Goal: Task Accomplishment & Management: Use online tool/utility

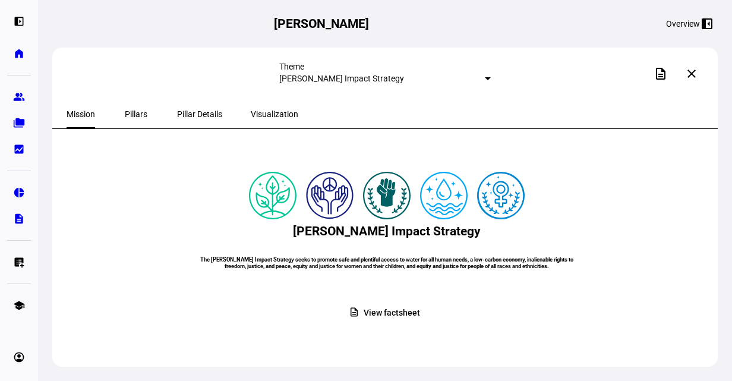
click at [686, 27] on div "Overview" at bounding box center [683, 24] width 34 height 10
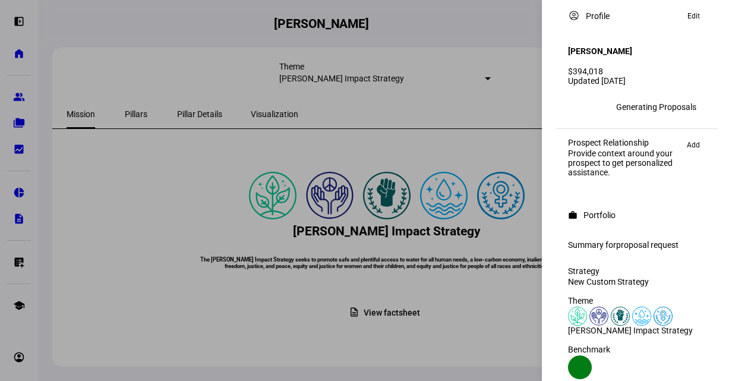
scroll to position [67, 0]
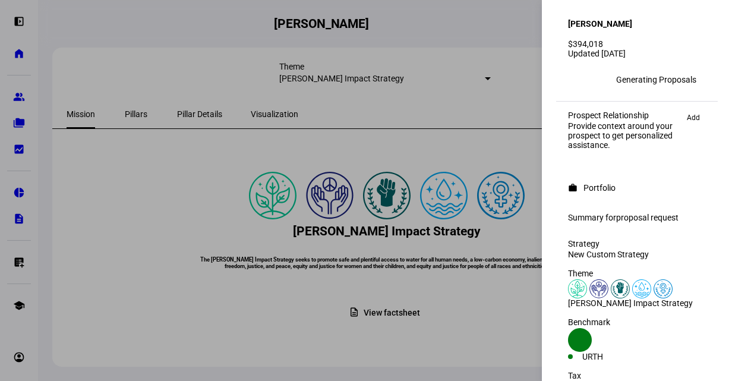
click at [642, 215] on span "proposal request" at bounding box center [647, 218] width 62 height 10
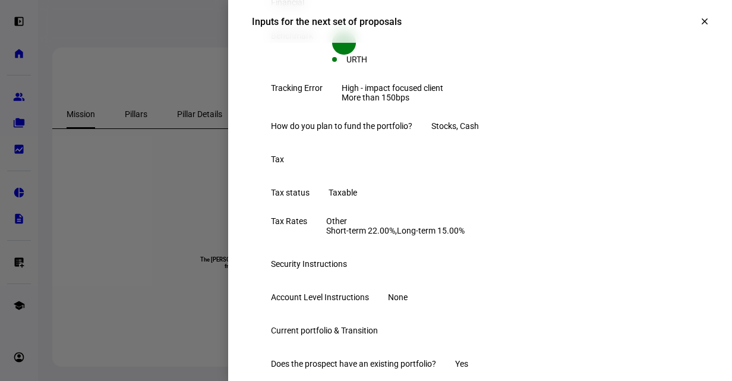
scroll to position [150, 0]
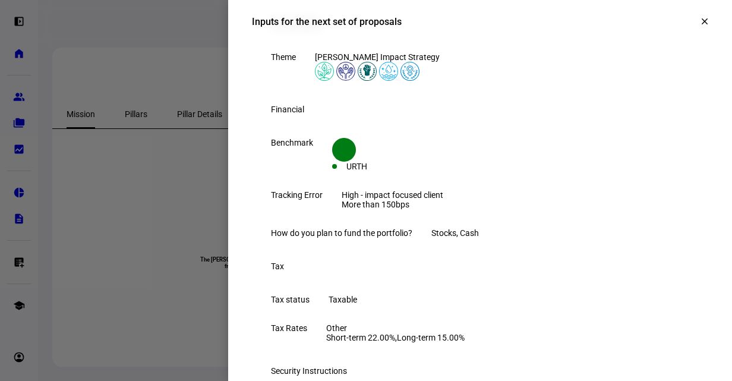
click at [699, 21] on mat-icon "clear" at bounding box center [704, 21] width 11 height 11
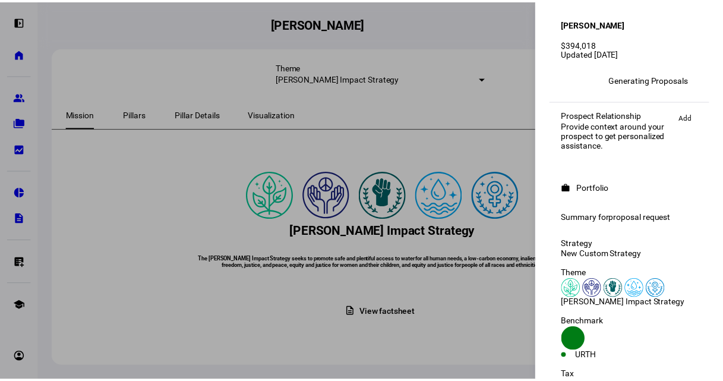
scroll to position [0, 0]
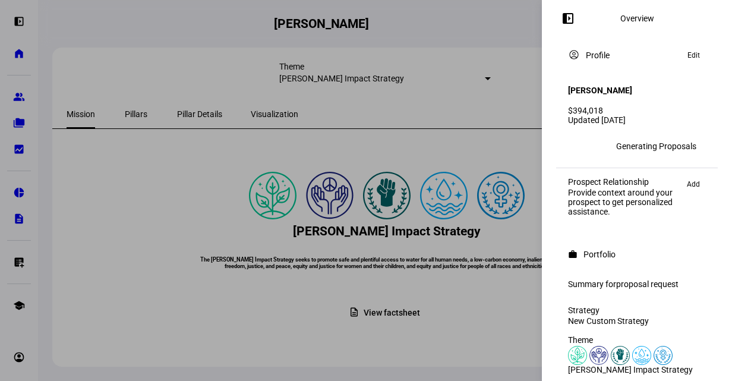
click at [570, 25] on mat-icon "left_panel_open" at bounding box center [568, 18] width 14 height 14
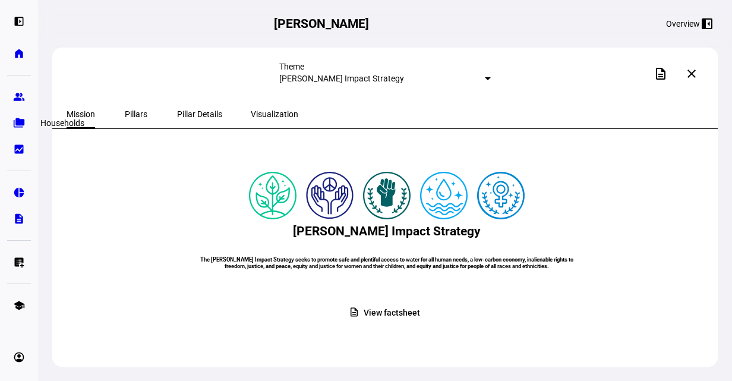
click at [18, 128] on eth-mat-symbol "folder_copy" at bounding box center [19, 123] width 12 height 12
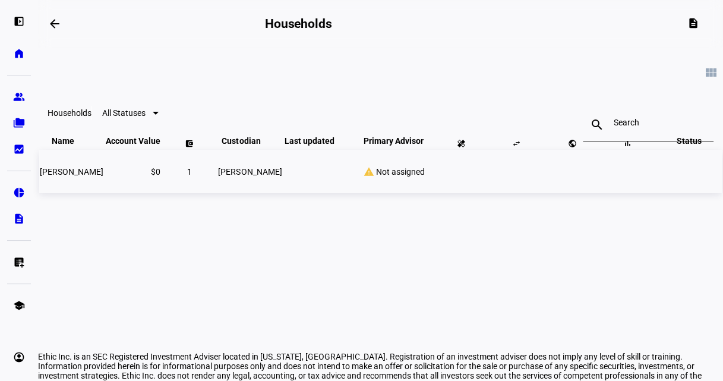
click at [432, 177] on div "warning Not assigned" at bounding box center [393, 171] width 78 height 11
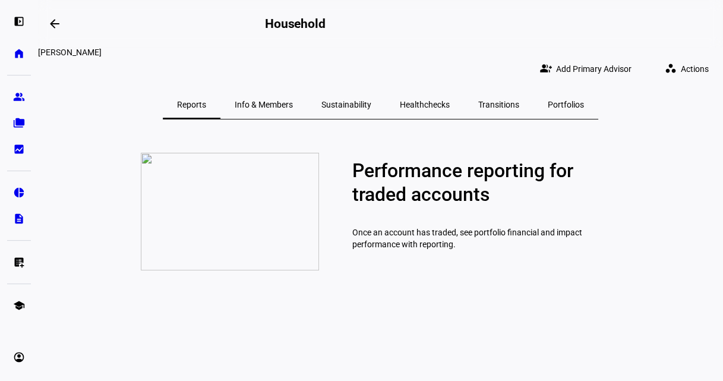
click at [615, 32] on eth-layout-page-header "arrow_backwards Household" at bounding box center [380, 24] width 685 height 48
click at [604, 57] on span "Add Primary Advisor" at bounding box center [593, 69] width 75 height 24
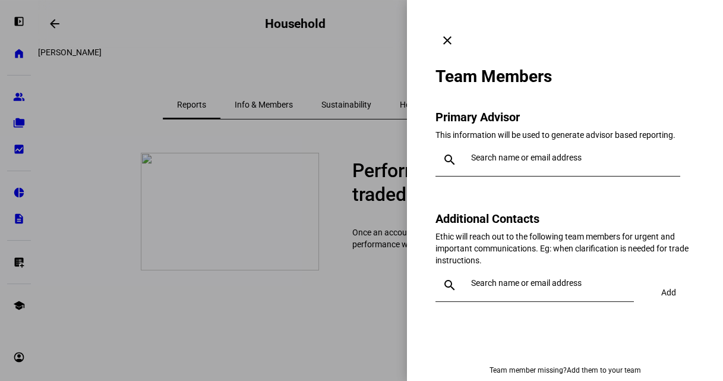
click at [529, 176] on div at bounding box center [558, 181] width 245 height 11
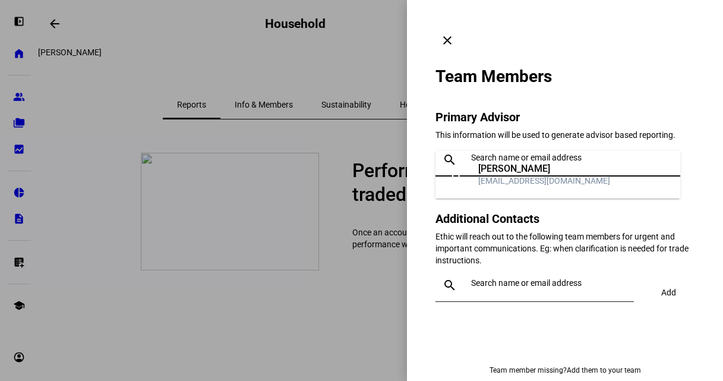
click at [545, 153] on input "text" at bounding box center [573, 158] width 204 height 10
click at [524, 169] on div "[PERSON_NAME]" at bounding box center [544, 169] width 132 height 12
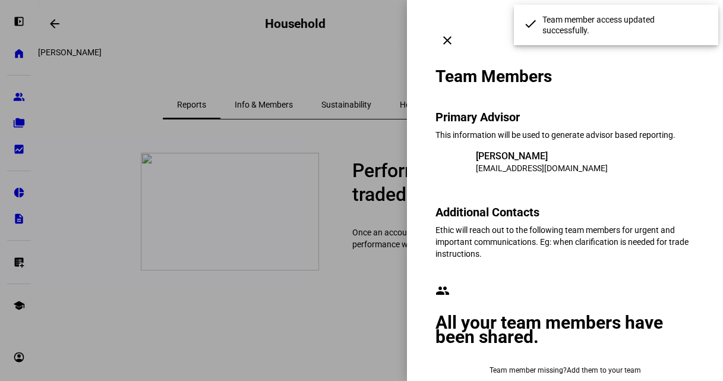
scroll to position [46, 0]
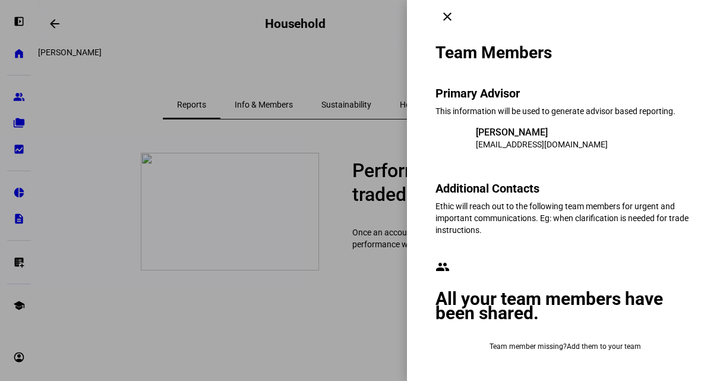
click at [51, 96] on div at bounding box center [361, 190] width 723 height 381
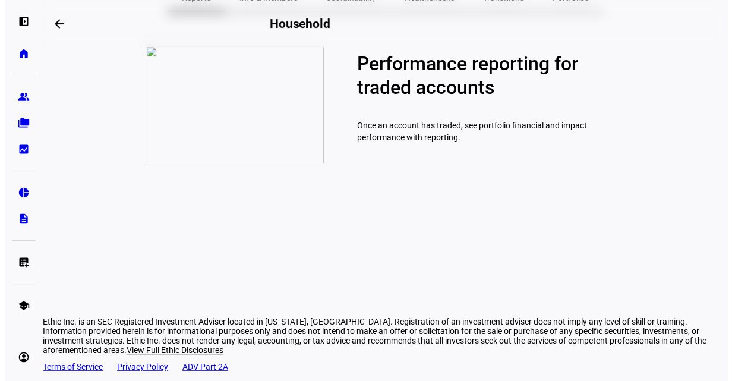
scroll to position [0, 0]
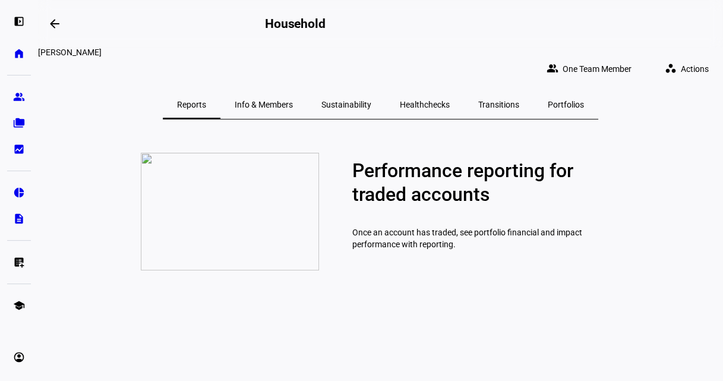
click at [548, 100] on span "Portfolios" at bounding box center [566, 104] width 36 height 8
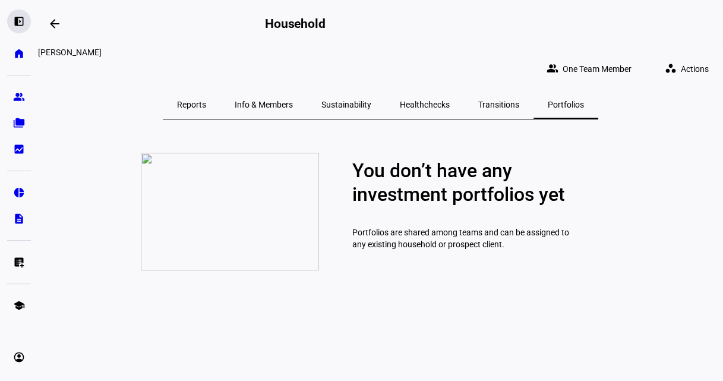
click at [23, 24] on eth-mat-symbol "left_panel_open" at bounding box center [19, 21] width 12 height 12
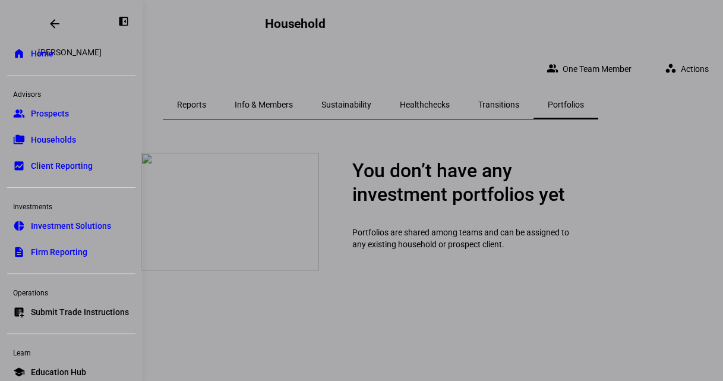
click at [44, 115] on span "Prospects" at bounding box center [50, 114] width 38 height 12
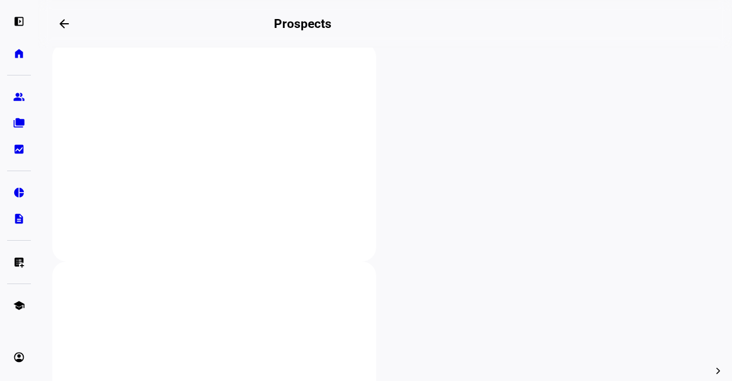
scroll to position [357, 0]
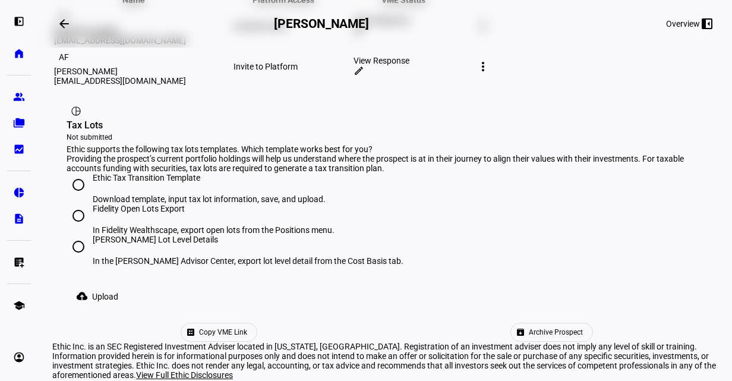
scroll to position [777, 0]
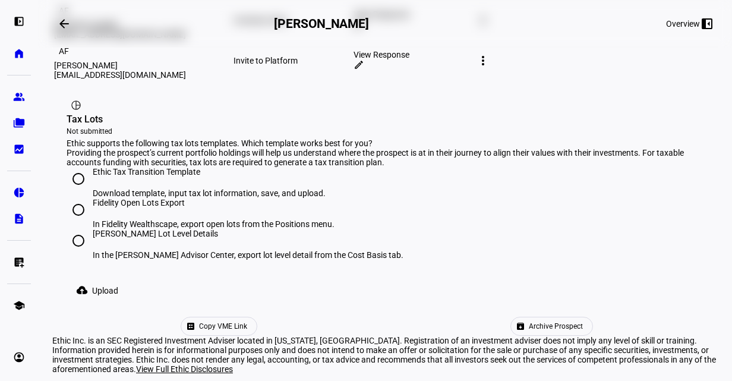
click at [96, 279] on div "cloud_upload Upload" at bounding box center [385, 291] width 637 height 24
click at [153, 229] on div "[PERSON_NAME] Lot Level Details" at bounding box center [248, 234] width 311 height 10
click at [90, 229] on input "[PERSON_NAME] Lot Level Details In the [PERSON_NAME] Advisor Center, export lot…" at bounding box center [79, 241] width 24 height 24
radio input "true"
click at [191, 167] on div "Ethic Tax Transition Template" at bounding box center [209, 177] width 233 height 21
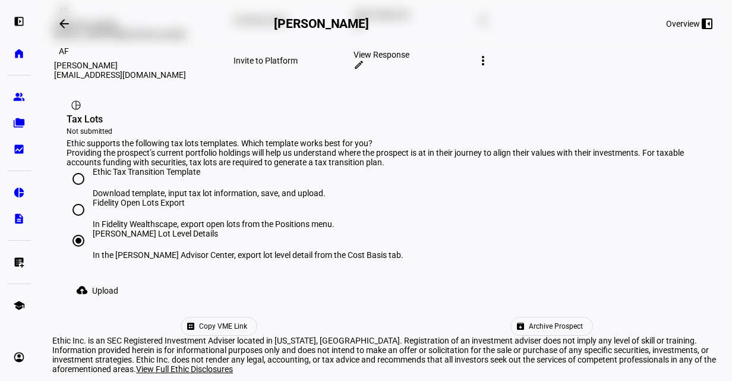
click at [90, 167] on input "Ethic Tax Transition Template Download template, input tax lot information, sav…" at bounding box center [79, 179] width 24 height 24
radio input "true"
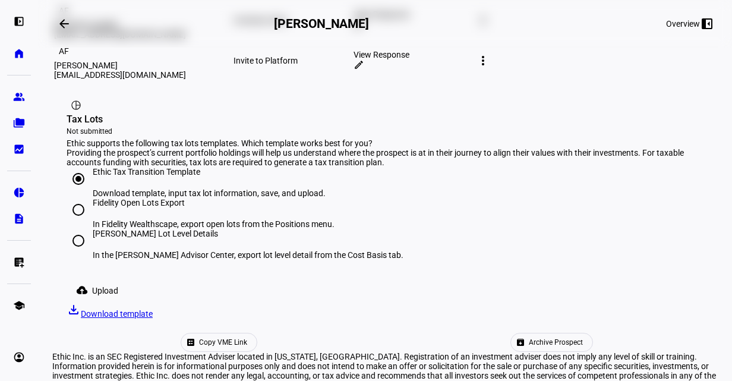
click at [122, 279] on span at bounding box center [100, 291] width 66 height 24
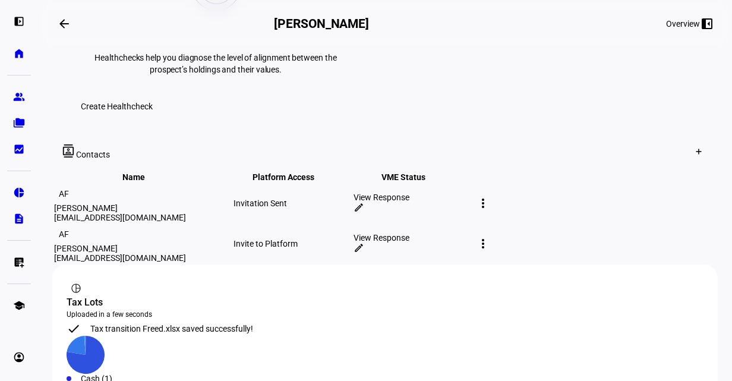
scroll to position [742, 0]
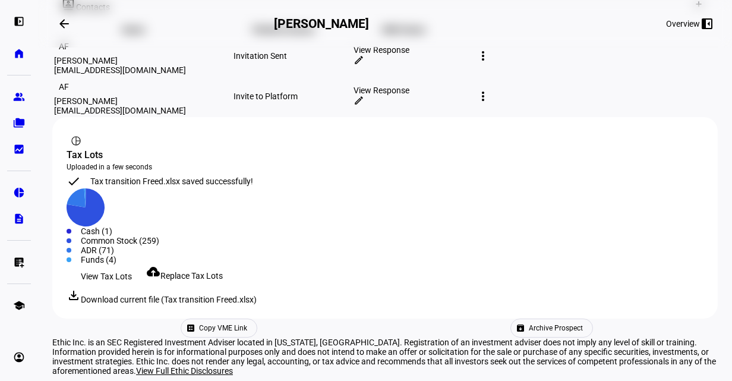
click at [119, 226] on div "Cash (1)" at bounding box center [385, 231] width 637 height 10
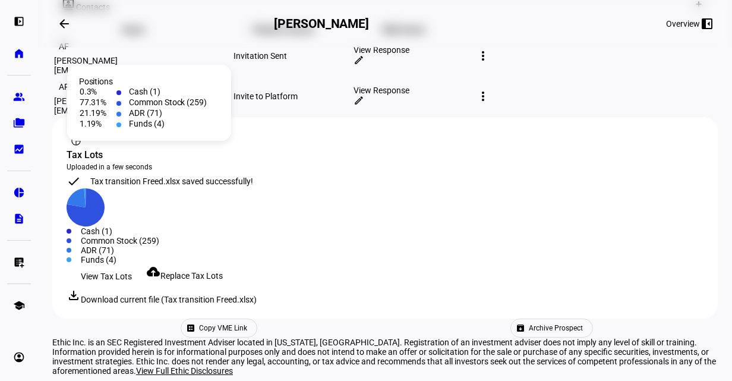
click at [119, 129] on td at bounding box center [120, 123] width 8 height 11
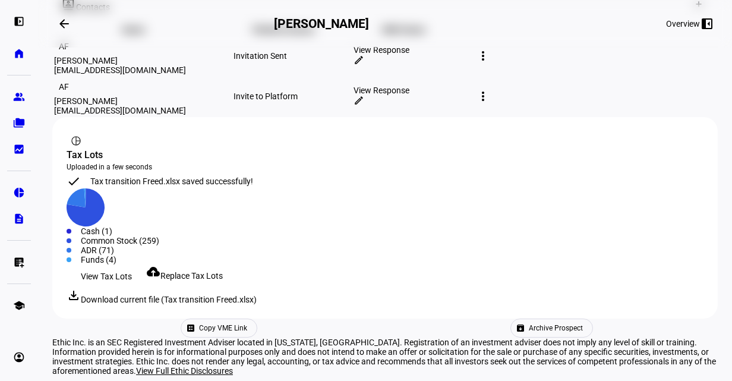
click at [201, 271] on span "Replace Tax Lots" at bounding box center [191, 276] width 62 height 10
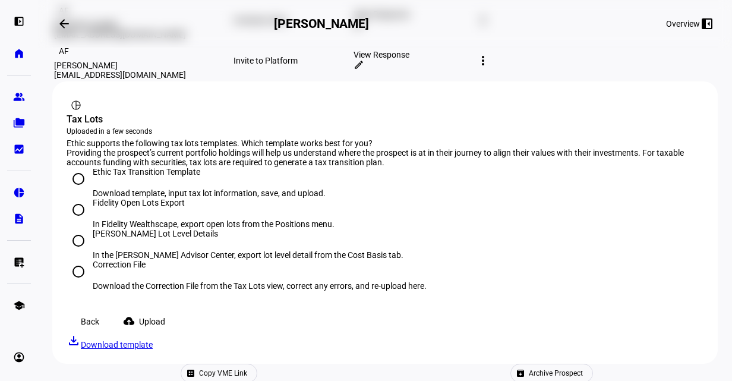
click at [135, 315] on mat-icon "cloud_upload" at bounding box center [129, 321] width 12 height 12
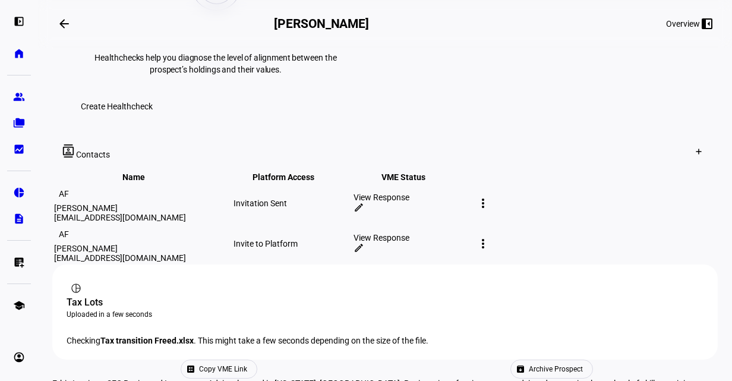
scroll to position [742, 0]
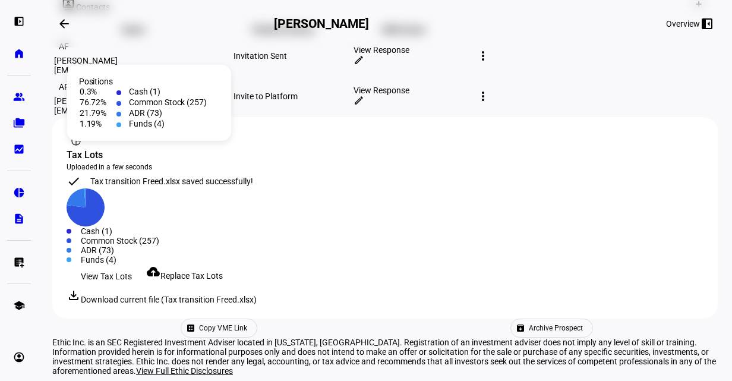
click at [299, 188] on div "Created with Highcharts 9.1.2 Cash (1) Common Stock (257) ADR (73) Funds (4)" at bounding box center [385, 226] width 637 height 76
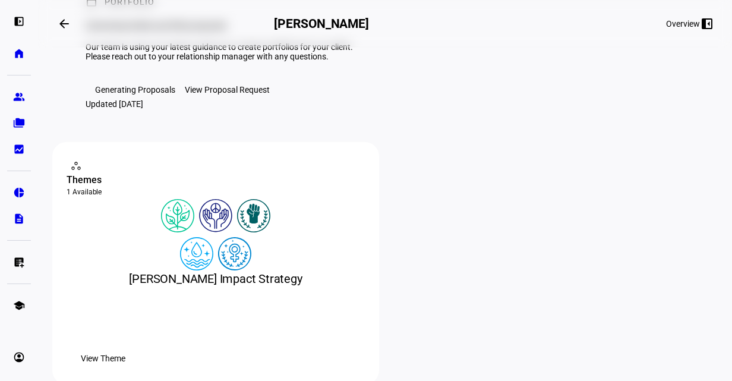
scroll to position [0, 0]
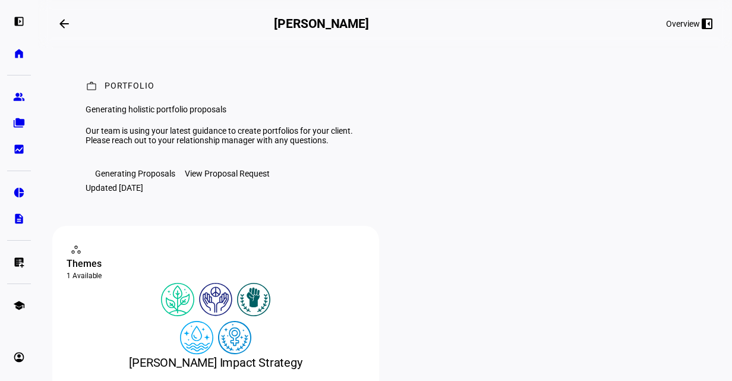
click at [240, 178] on div "View Proposal Request" at bounding box center [227, 174] width 85 height 10
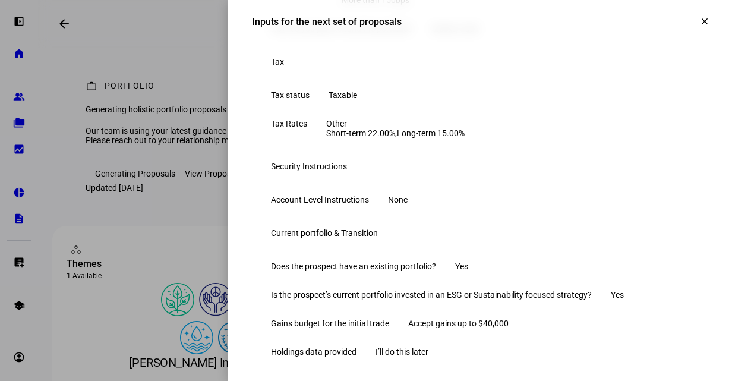
scroll to position [416, 0]
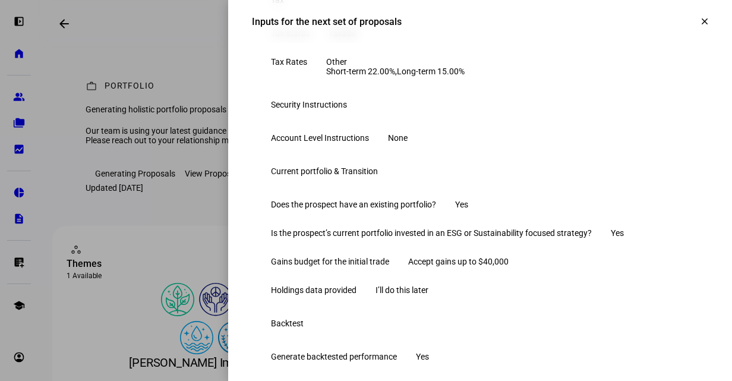
click at [690, 24] on span at bounding box center [704, 21] width 29 height 29
